Goal: Task Accomplishment & Management: Manage account settings

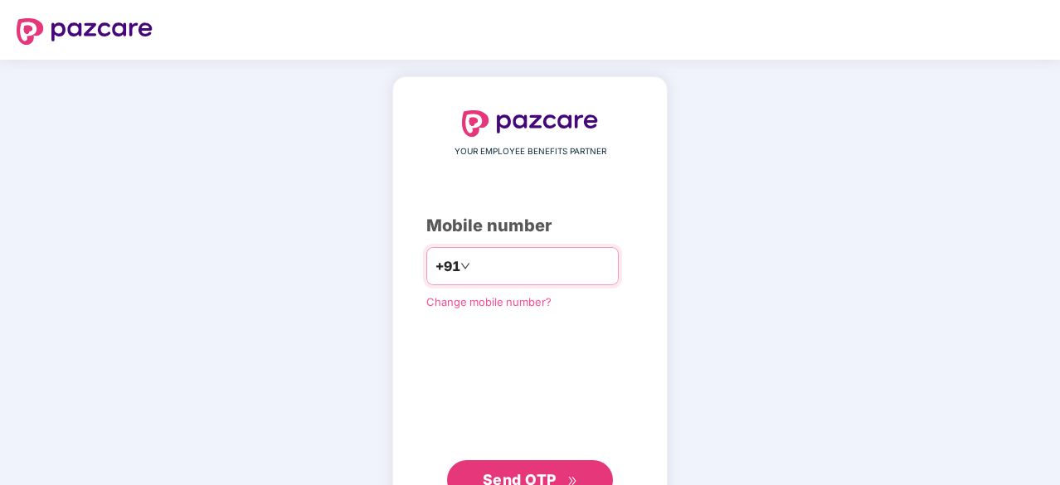
type input "**********"
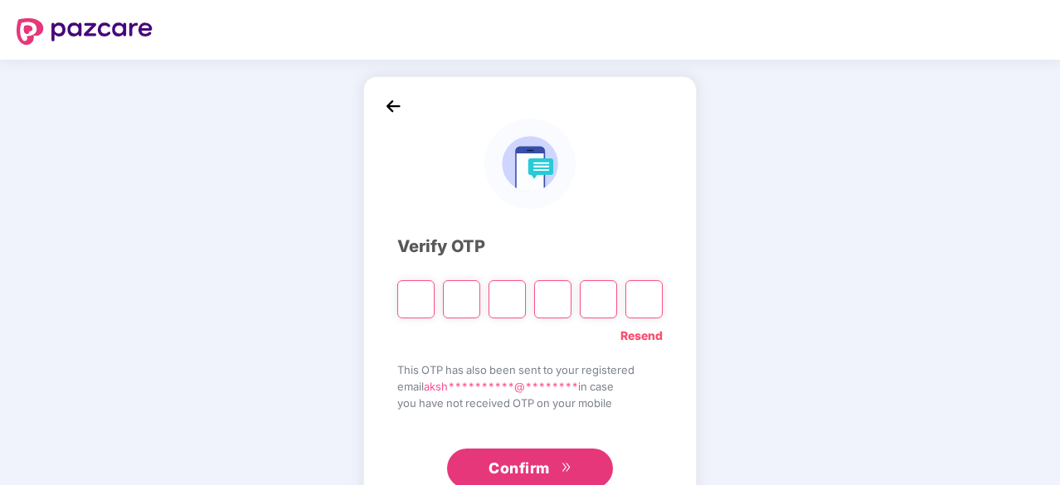
type input "*"
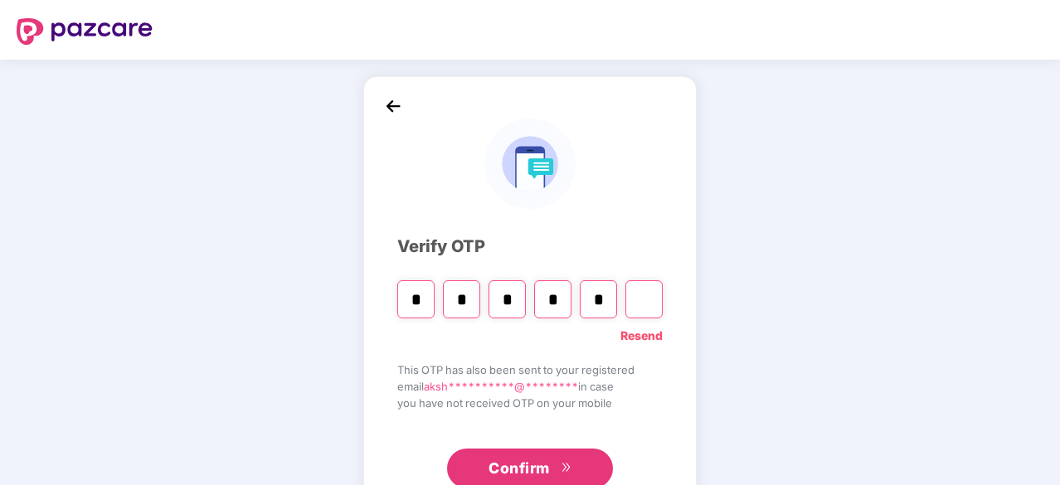
type input "*"
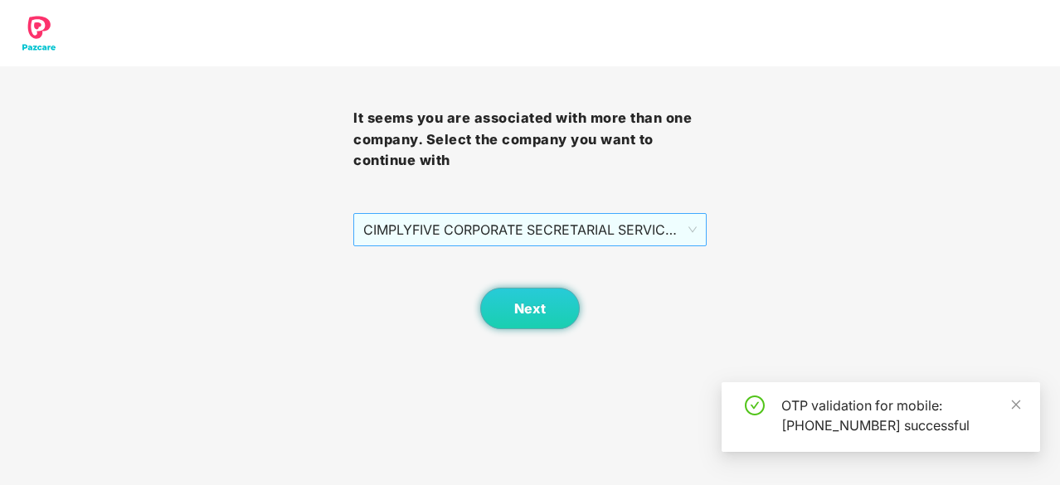
click at [492, 225] on span "CIMPLYFIVE CORPORATE SECRETARIAL SERVICES PRIVATE - DUMMY - ADMIN" at bounding box center [529, 230] width 333 height 32
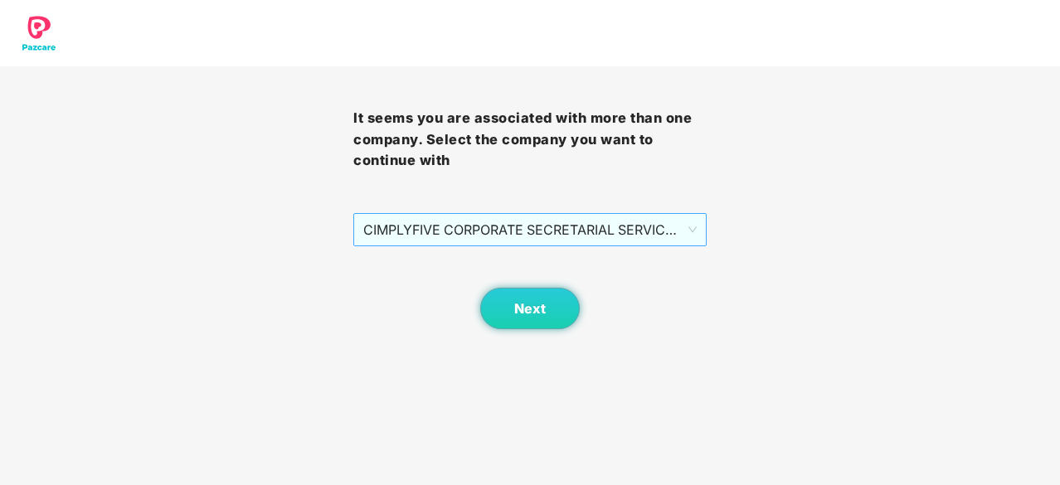
click at [506, 226] on span "CIMPLYFIVE CORPORATE SECRETARIAL SERVICES PRIVATE - DUMMY - ADMIN" at bounding box center [529, 230] width 333 height 32
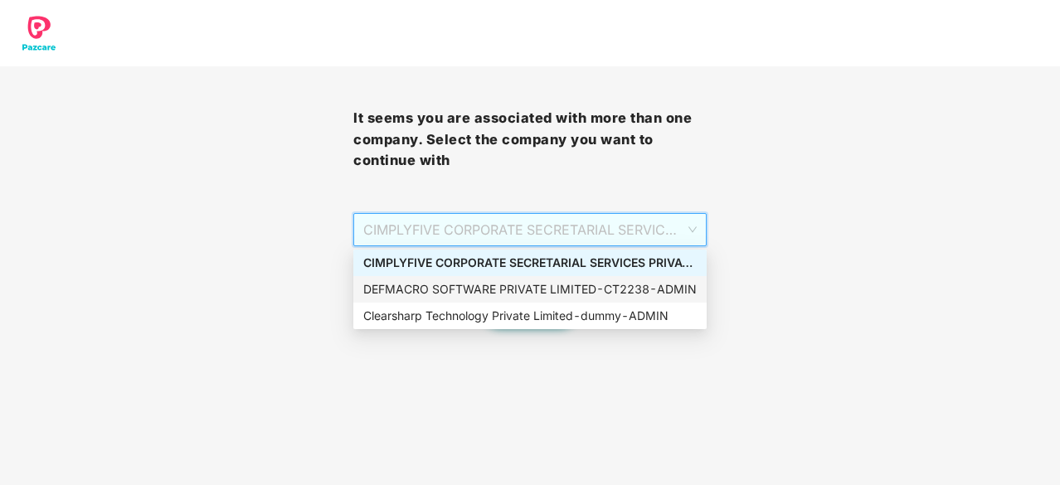
click at [451, 292] on div "DEFMACRO SOFTWARE PRIVATE LIMITED - CT2238 - ADMIN" at bounding box center [529, 289] width 333 height 18
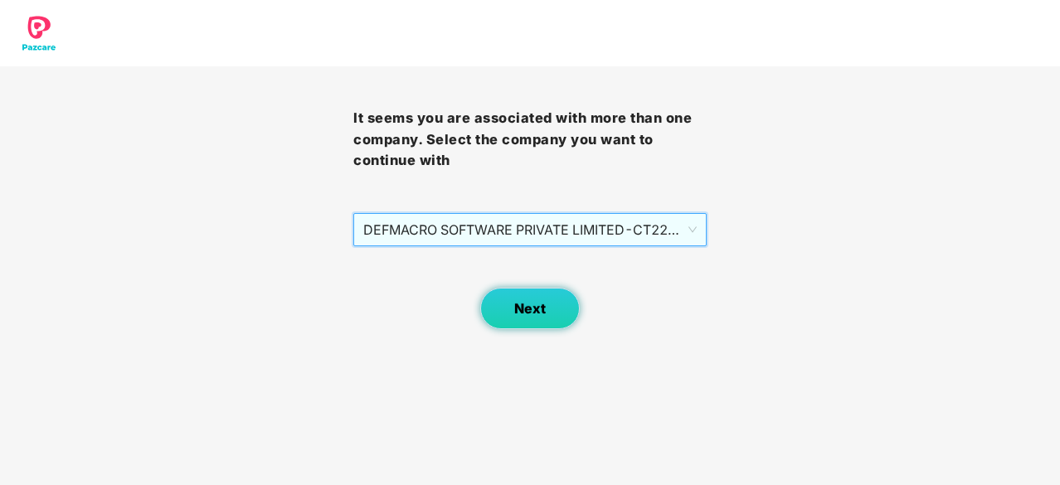
click at [536, 321] on button "Next" at bounding box center [530, 308] width 100 height 41
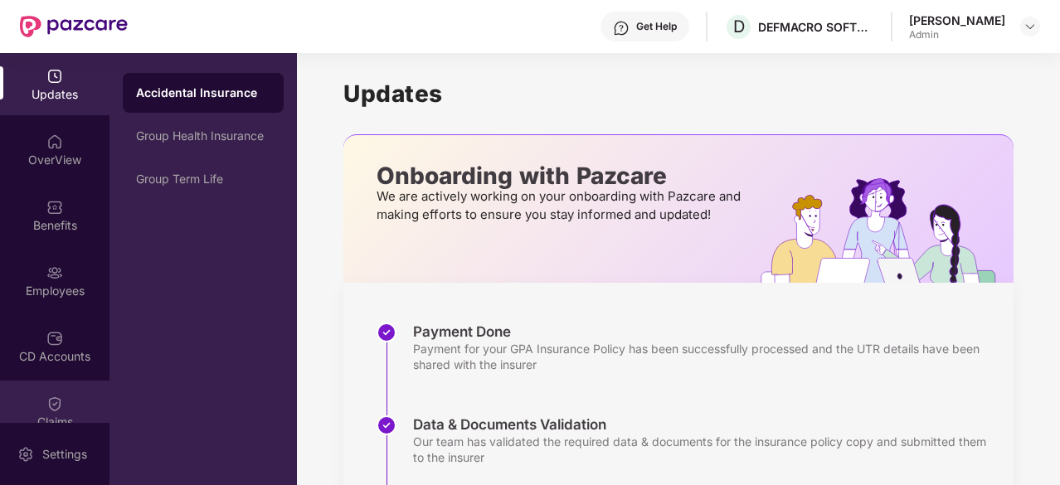
click at [46, 409] on img at bounding box center [54, 404] width 17 height 17
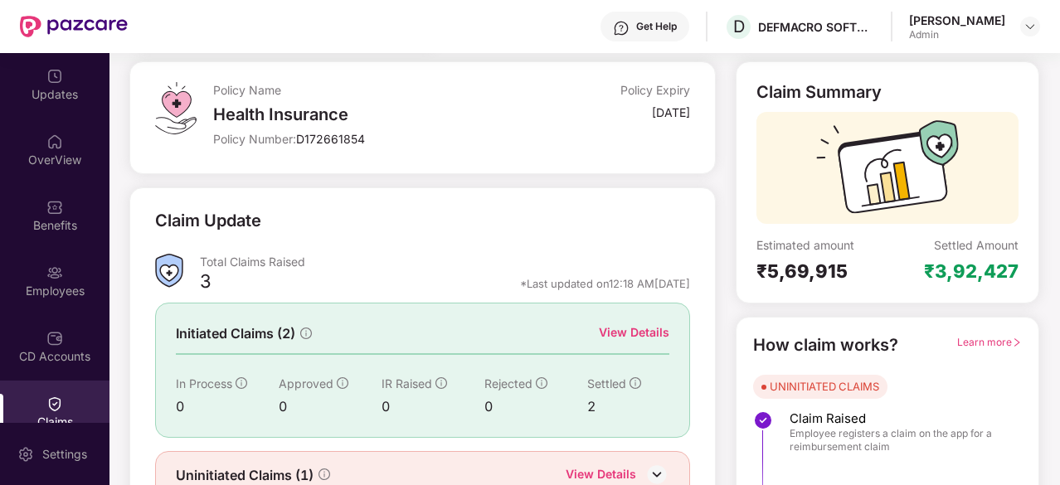
scroll to position [163, 0]
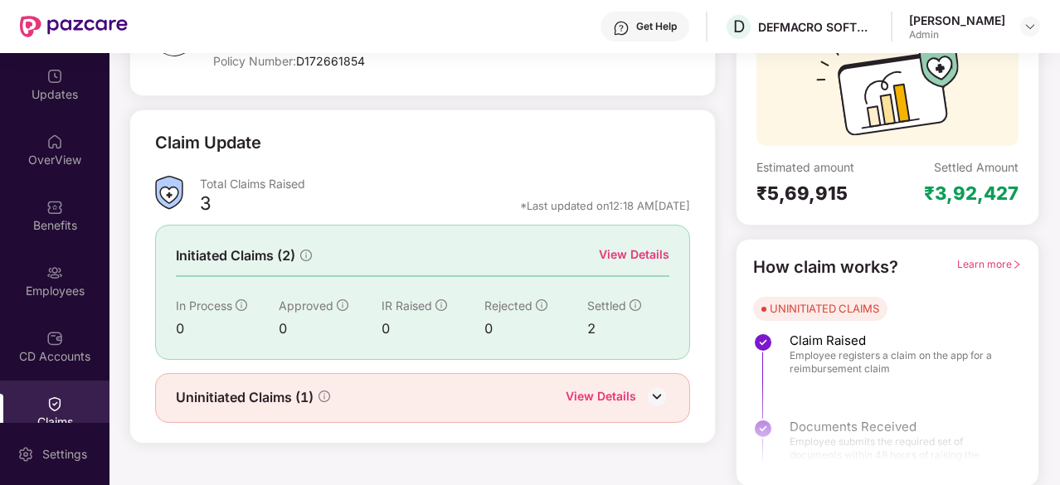
click at [604, 392] on div "View Details" at bounding box center [601, 398] width 71 height 22
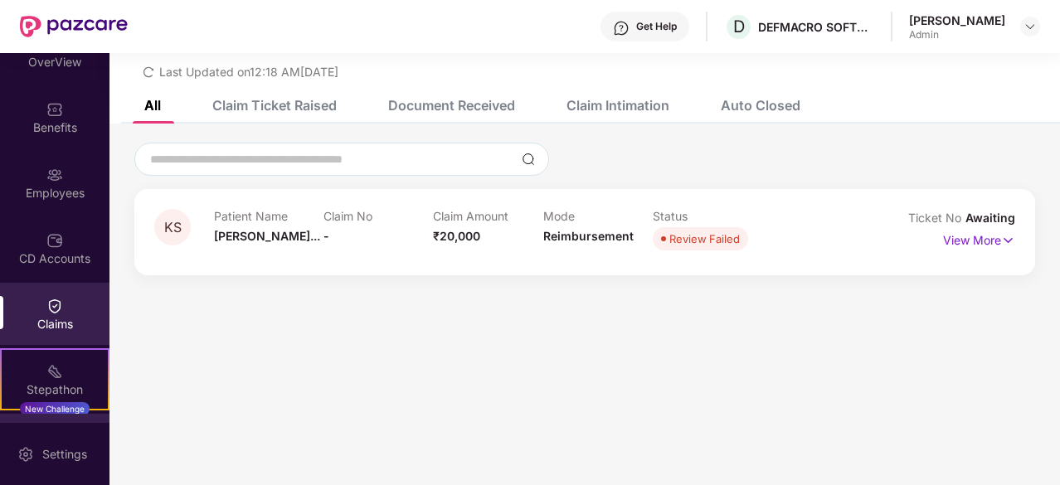
scroll to position [98, 0]
click at [745, 107] on div "Auto Closed" at bounding box center [761, 105] width 80 height 17
click at [153, 103] on div "All" at bounding box center [152, 105] width 17 height 17
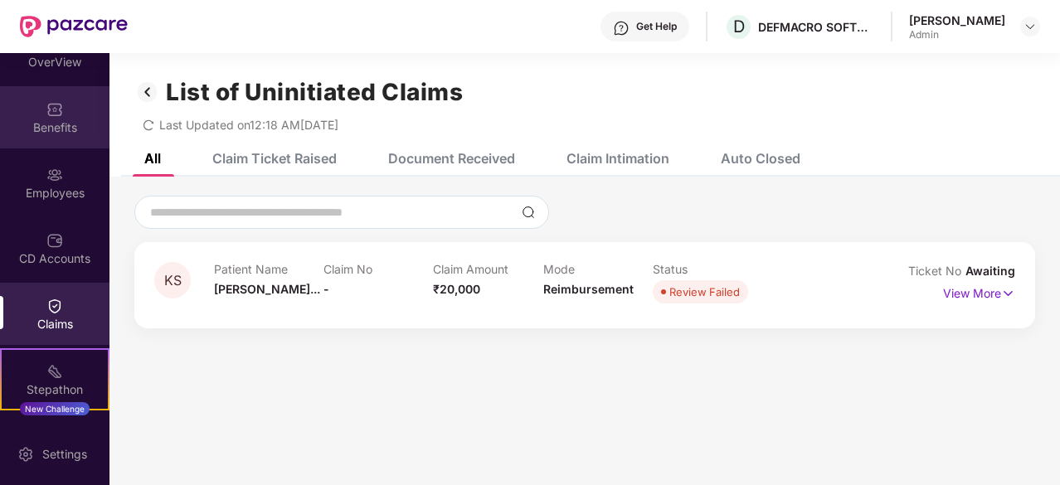
scroll to position [0, 0]
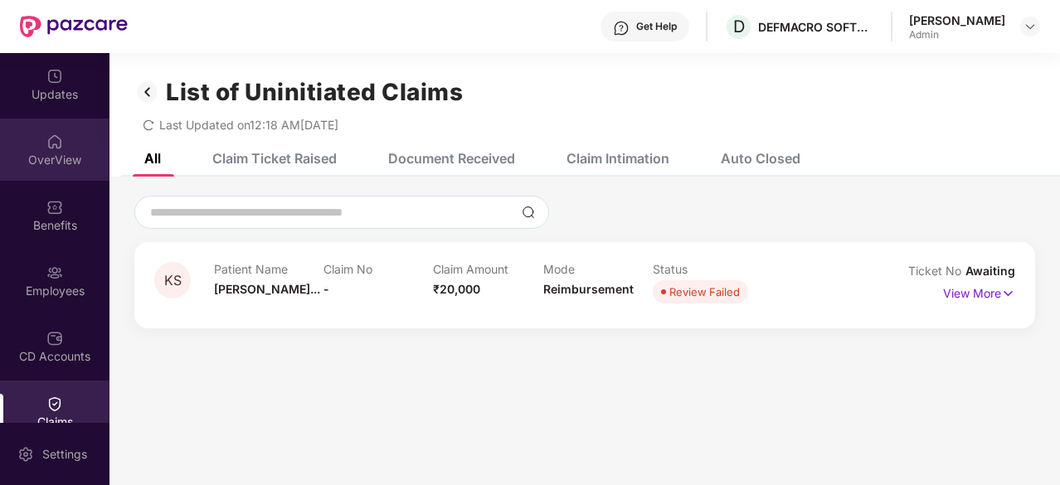
click at [48, 145] on img at bounding box center [54, 142] width 17 height 17
